Goal: Use online tool/utility: Utilize a website feature to perform a specific function

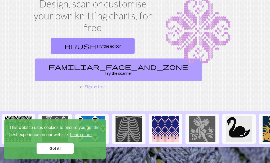
scroll to position [27, 0]
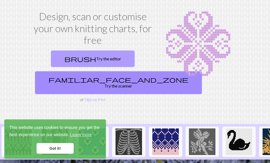
click at [99, 56] on link "brush Try the editor" at bounding box center [93, 58] width 84 height 16
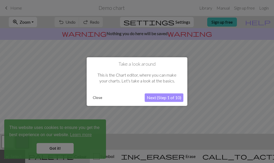
click at [101, 98] on button "Close" at bounding box center [98, 97] width 14 height 8
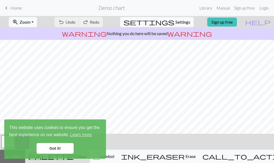
click at [62, 150] on link "Got it!" at bounding box center [55, 148] width 37 height 11
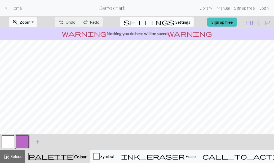
click at [167, 25] on span "settings" at bounding box center [149, 21] width 51 height 7
select select "aran"
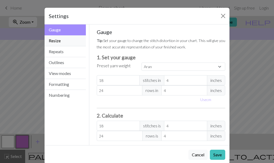
click at [61, 40] on button "Resize" at bounding box center [65, 40] width 41 height 11
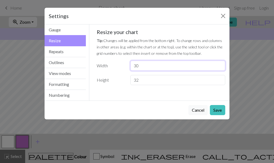
click at [163, 67] on input "30" at bounding box center [178, 65] width 95 height 10
type input "38"
click at [155, 83] on input "32" at bounding box center [178, 80] width 95 height 10
type input "3"
type input "22"
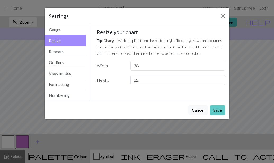
click at [222, 111] on button "Save" at bounding box center [217, 110] width 15 height 10
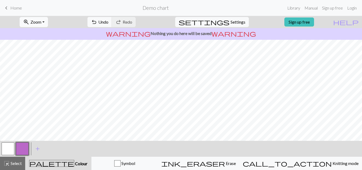
click at [41, 23] on span "Zoom" at bounding box center [36, 21] width 11 height 5
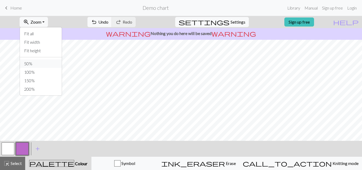
click at [50, 63] on button "50%" at bounding box center [41, 63] width 42 height 8
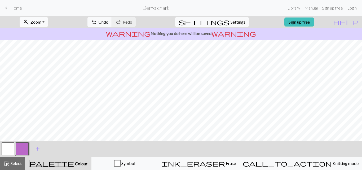
click at [37, 26] on button "zoom_in Zoom Zoom" at bounding box center [34, 22] width 28 height 10
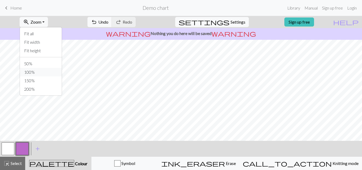
click at [41, 71] on button "100%" at bounding box center [41, 72] width 42 height 8
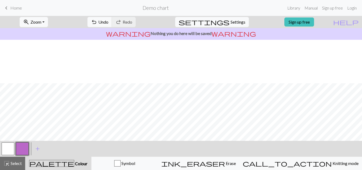
scroll to position [44, 0]
click at [48, 25] on button "zoom_in Zoom Zoom" at bounding box center [34, 22] width 28 height 10
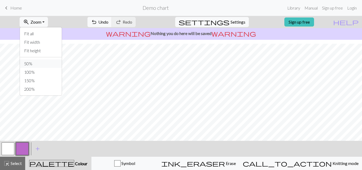
click at [52, 61] on button "50%" at bounding box center [41, 63] width 42 height 8
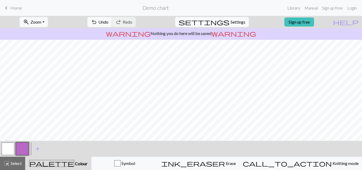
scroll to position [0, 0]
click at [21, 162] on button "highlight_alt Select Select" at bounding box center [12, 163] width 25 height 13
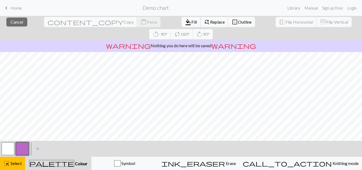
click at [192, 21] on span "Fill" at bounding box center [195, 21] width 6 height 5
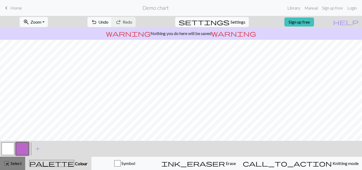
click at [22, 162] on span "Select" at bounding box center [16, 163] width 12 height 5
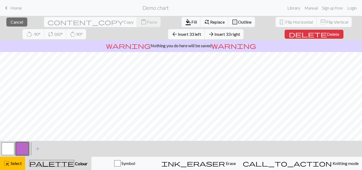
click at [8, 145] on button "button" at bounding box center [8, 148] width 13 height 13
click at [192, 21] on span "Fill" at bounding box center [195, 21] width 6 height 5
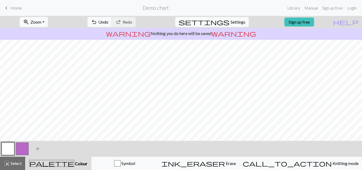
click at [41, 144] on button "add Add a colour" at bounding box center [37, 148] width 13 height 13
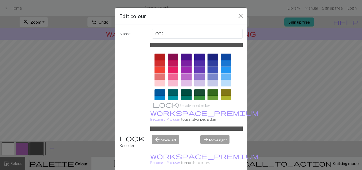
click at [171, 86] on div at bounding box center [173, 83] width 11 height 6
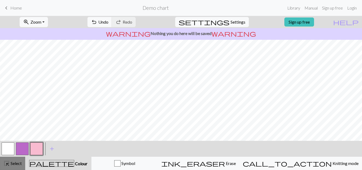
click at [7, 162] on span "highlight_alt" at bounding box center [6, 163] width 6 height 7
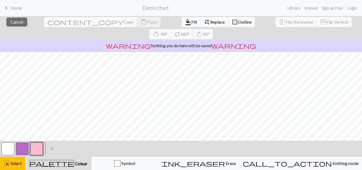
click at [12, 151] on button "button" at bounding box center [8, 148] width 13 height 13
click at [192, 22] on span "Fill" at bounding box center [195, 21] width 6 height 5
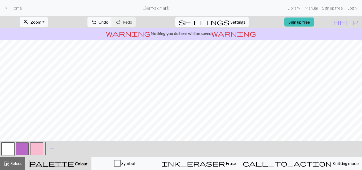
click at [36, 149] on button "button" at bounding box center [36, 148] width 13 height 13
click at [112, 24] on button "undo Undo Undo" at bounding box center [100, 22] width 25 height 10
click at [108, 24] on span "Undo" at bounding box center [103, 21] width 10 height 5
click at [108, 22] on span "Undo" at bounding box center [103, 21] width 10 height 5
click at [112, 25] on button "undo Undo Undo" at bounding box center [100, 22] width 25 height 10
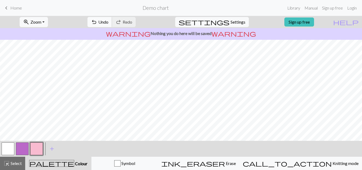
click at [108, 23] on span "Undo" at bounding box center [103, 21] width 10 height 5
click at [108, 24] on span "Undo" at bounding box center [103, 21] width 10 height 5
click at [112, 24] on button "undo Undo Undo" at bounding box center [100, 22] width 25 height 10
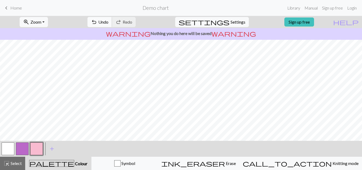
click at [108, 22] on span "Undo" at bounding box center [103, 21] width 10 height 5
click at [7, 162] on span "highlight_alt" at bounding box center [6, 163] width 6 height 7
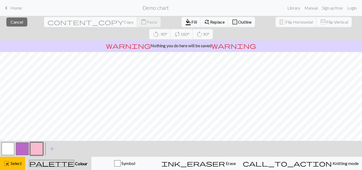
click at [11, 149] on button "button" at bounding box center [8, 148] width 13 height 13
click at [192, 22] on span "Fill" at bounding box center [195, 21] width 6 height 5
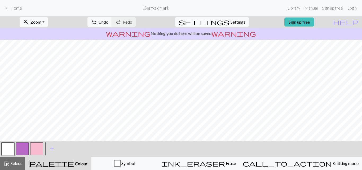
click at [37, 152] on button "button" at bounding box center [36, 148] width 13 height 13
click at [108, 22] on span "Undo" at bounding box center [103, 21] width 10 height 5
click at [11, 147] on button "button" at bounding box center [8, 148] width 13 height 13
click at [36, 151] on button "button" at bounding box center [36, 148] width 13 height 13
click at [108, 24] on span "Undo" at bounding box center [103, 21] width 10 height 5
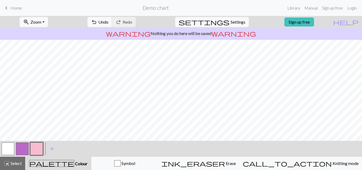
click at [10, 148] on button "button" at bounding box center [8, 148] width 13 height 13
click at [33, 153] on button "button" at bounding box center [36, 148] width 13 height 13
click at [12, 154] on button "button" at bounding box center [8, 148] width 13 height 13
click at [41, 23] on span "Zoom" at bounding box center [36, 21] width 11 height 5
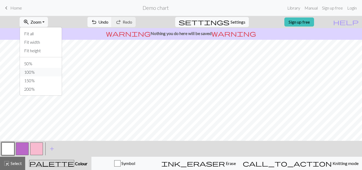
click at [52, 70] on button "100%" at bounding box center [41, 72] width 42 height 8
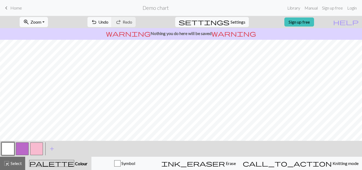
click at [40, 17] on button "zoom_in Zoom Zoom" at bounding box center [34, 22] width 28 height 10
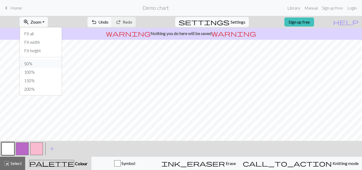
click at [46, 63] on button "50%" at bounding box center [41, 63] width 42 height 8
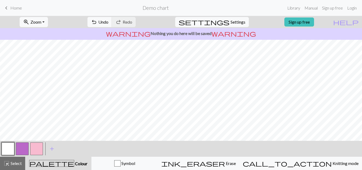
click at [10, 150] on button "button" at bounding box center [8, 148] width 13 height 13
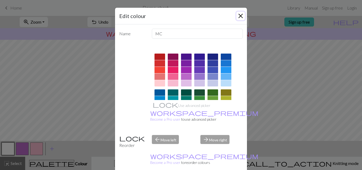
click at [242, 18] on button "Close" at bounding box center [241, 16] width 8 height 8
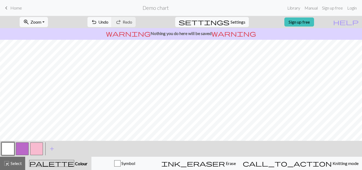
click at [38, 149] on button "button" at bounding box center [36, 148] width 13 height 13
click at [224, 21] on span "settings" at bounding box center [204, 21] width 51 height 7
select select "aran"
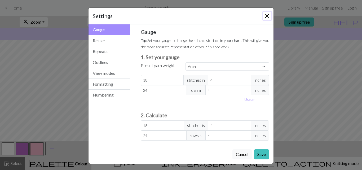
click at [263, 15] on button "Close" at bounding box center [267, 16] width 8 height 8
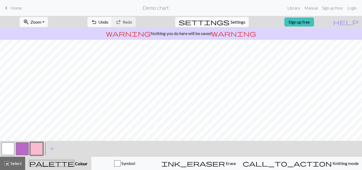
click at [243, 11] on form "Demo chart" at bounding box center [155, 8] width 259 height 10
click at [48, 20] on button "zoom_in Zoom Zoom" at bounding box center [34, 22] width 28 height 10
click at [49, 35] on button "Fit all" at bounding box center [41, 33] width 42 height 8
click at [41, 23] on span "Zoom" at bounding box center [36, 21] width 11 height 5
click at [50, 38] on button "Fit width" at bounding box center [41, 42] width 42 height 8
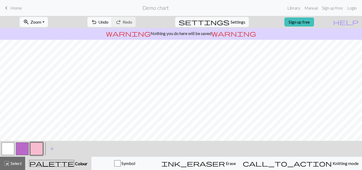
click at [41, 22] on span "Zoom" at bounding box center [36, 21] width 11 height 5
click at [51, 50] on button "Fit height" at bounding box center [41, 50] width 42 height 8
click at [41, 19] on span "Zoom" at bounding box center [36, 21] width 11 height 5
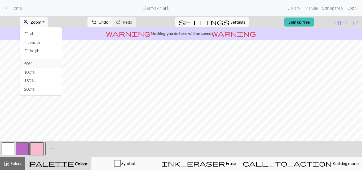
click at [60, 64] on button "50%" at bounding box center [41, 63] width 42 height 8
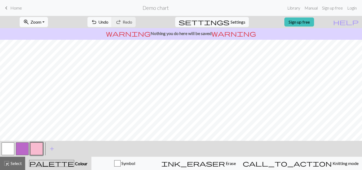
click at [48, 23] on button "zoom_in Zoom Zoom" at bounding box center [34, 22] width 28 height 10
click at [55, 91] on button "200%" at bounding box center [41, 89] width 42 height 8
click at [41, 25] on button "zoom_in Zoom Zoom" at bounding box center [34, 22] width 28 height 10
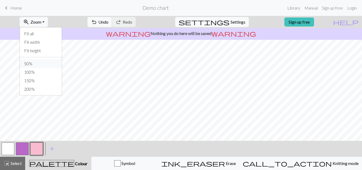
click at [41, 67] on button "50%" at bounding box center [41, 63] width 42 height 8
